Goal: Information Seeking & Learning: Learn about a topic

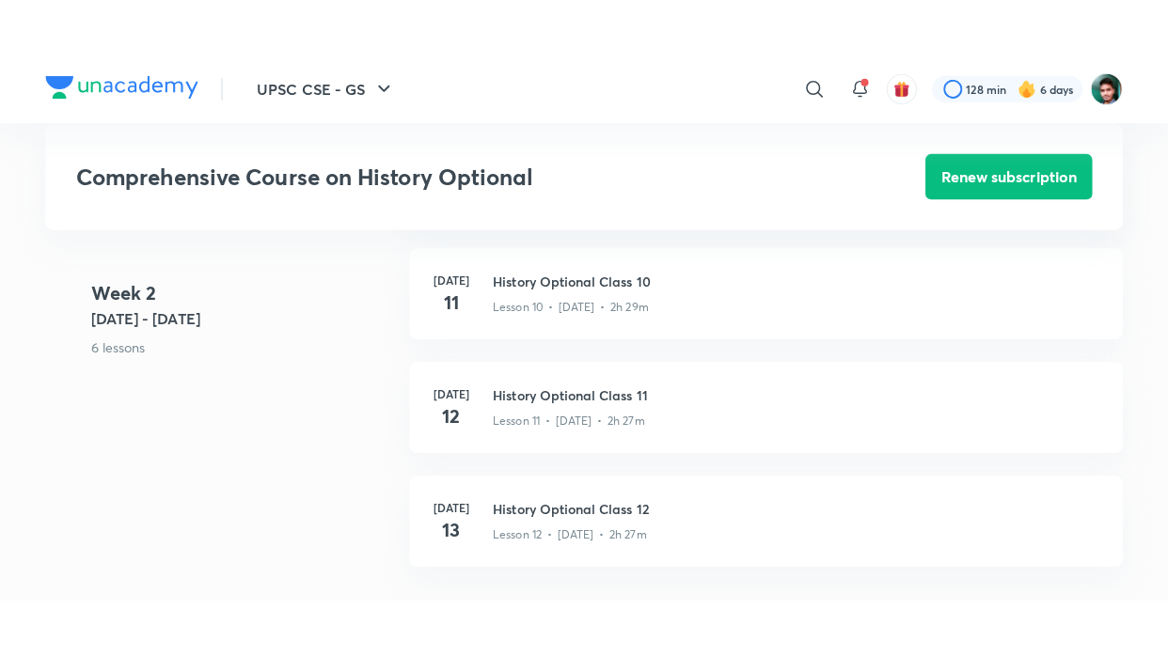
scroll to position [1881, 0]
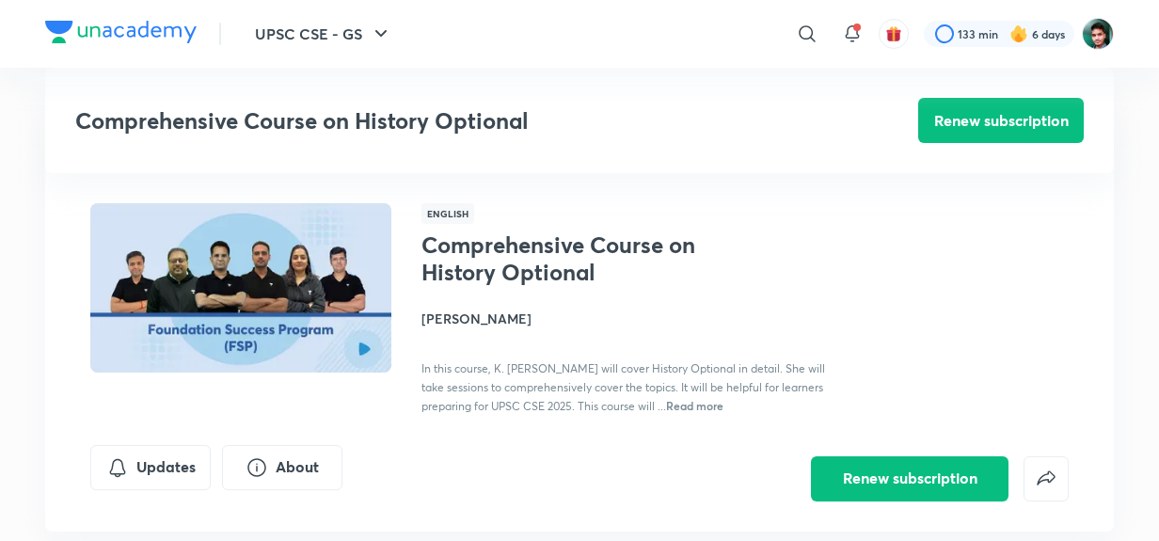
scroll to position [1915, 0]
